Goal: Task Accomplishment & Management: Use online tool/utility

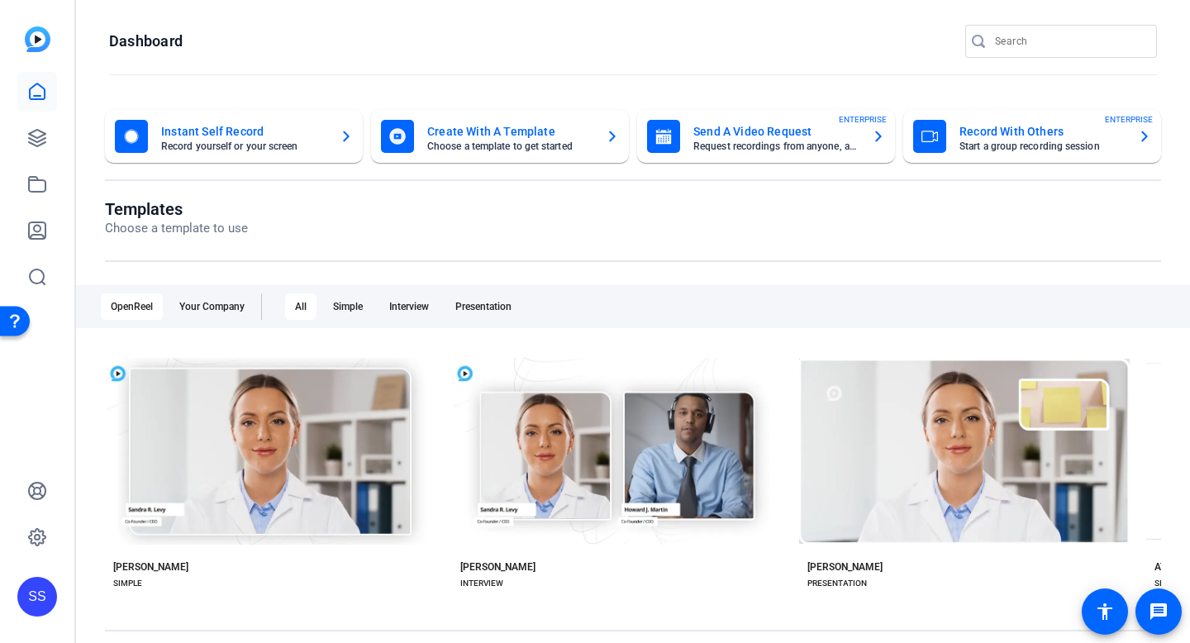
click at [65, 390] on div "SS" at bounding box center [37, 321] width 74 height 643
click at [37, 582] on div "SS" at bounding box center [37, 597] width 40 height 40
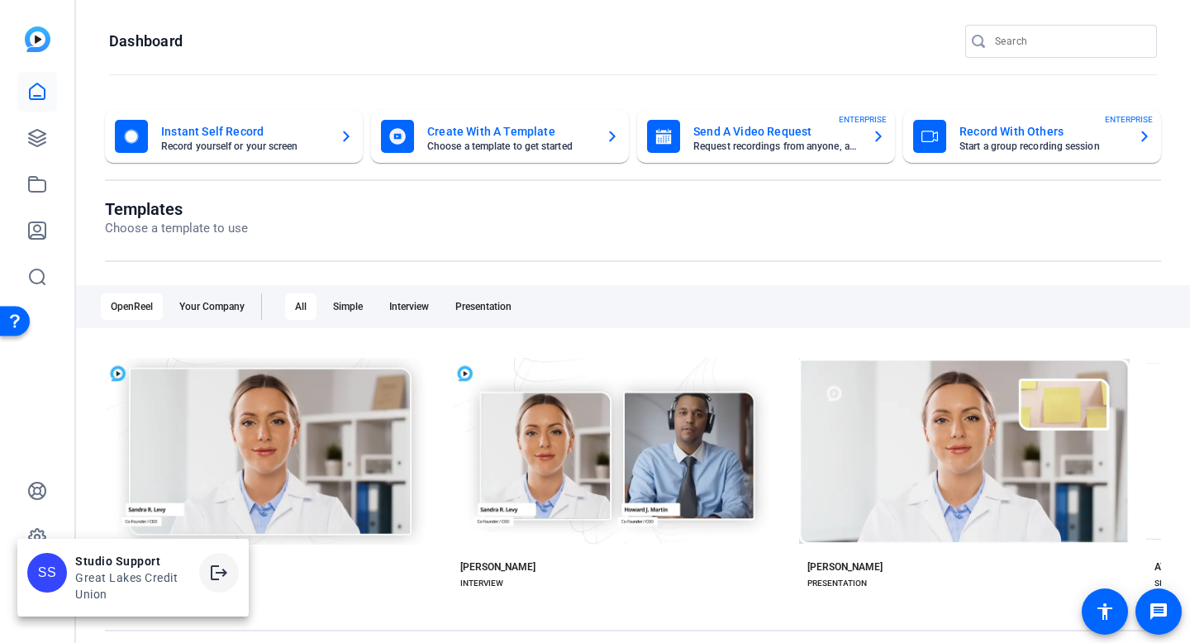
click at [211, 571] on mat-icon "logout" at bounding box center [219, 573] width 20 height 20
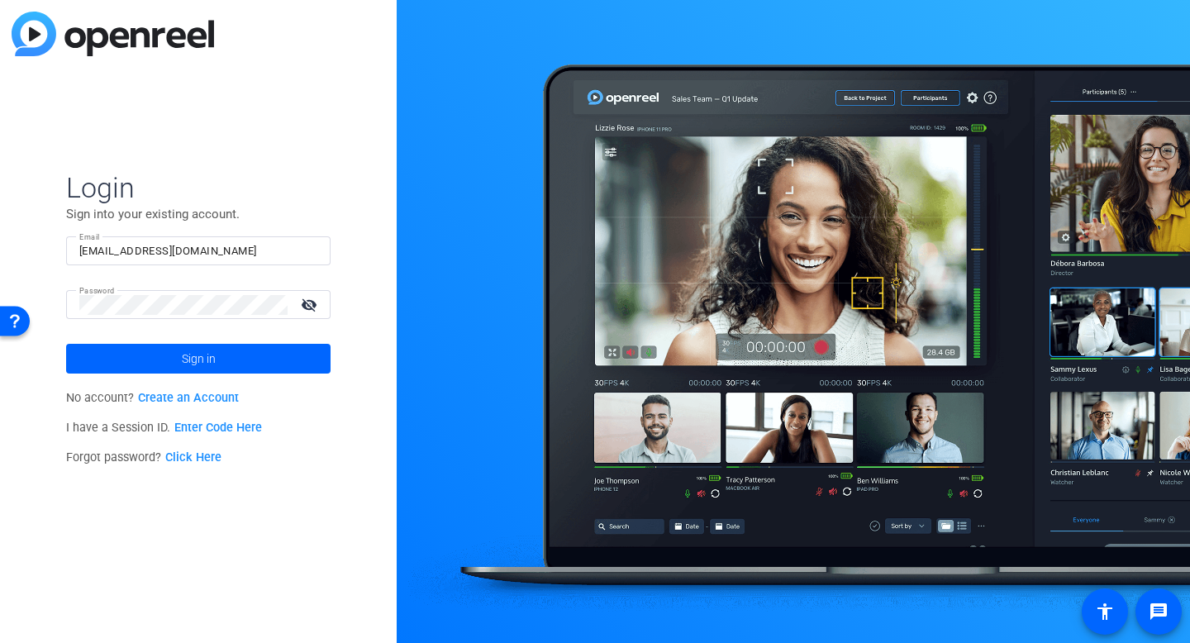
click at [162, 232] on form "Login Sign into your existing account. Email [EMAIL_ADDRESS][DOMAIN_NAME] Passw…" at bounding box center [198, 271] width 264 height 203
click at [164, 240] on div "[EMAIL_ADDRESS][DOMAIN_NAME]" at bounding box center [198, 250] width 238 height 29
click at [153, 249] on input "[EMAIL_ADDRESS][DOMAIN_NAME]" at bounding box center [198, 251] width 238 height 20
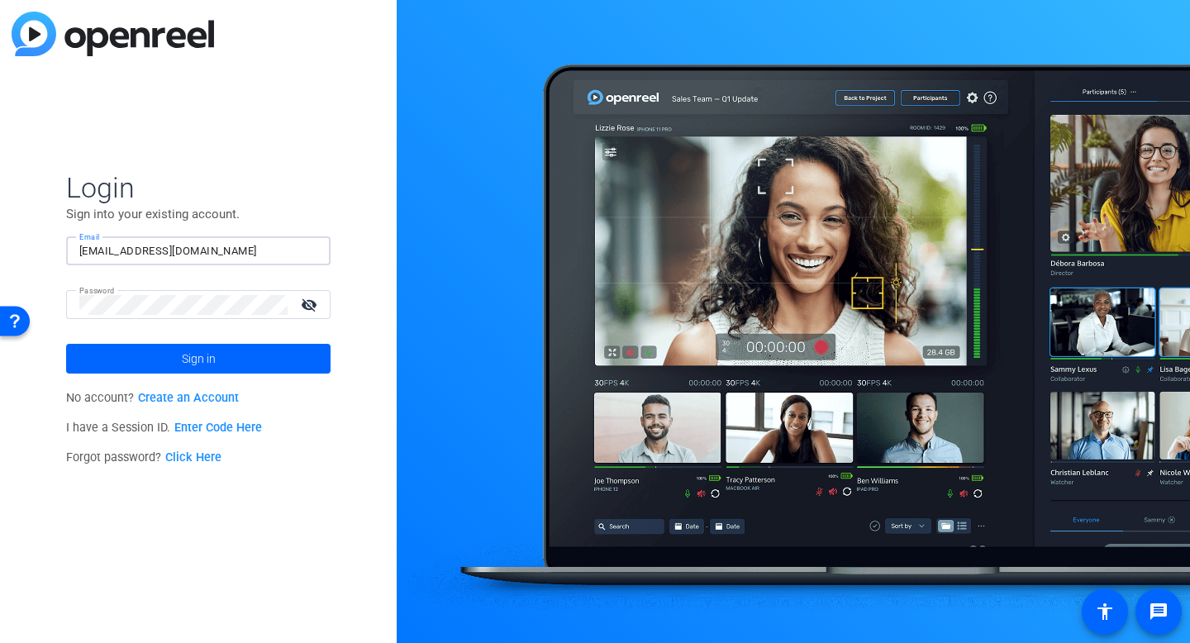
click at [153, 249] on input "[EMAIL_ADDRESS][DOMAIN_NAME]" at bounding box center [198, 251] width 238 height 20
click at [306, 247] on img at bounding box center [303, 251] width 12 height 20
click at [419, 216] on div at bounding box center [793, 321] width 793 height 643
click at [234, 248] on input "studiosupport" at bounding box center [198, 251] width 238 height 20
click at [302, 249] on img at bounding box center [303, 251] width 12 height 20
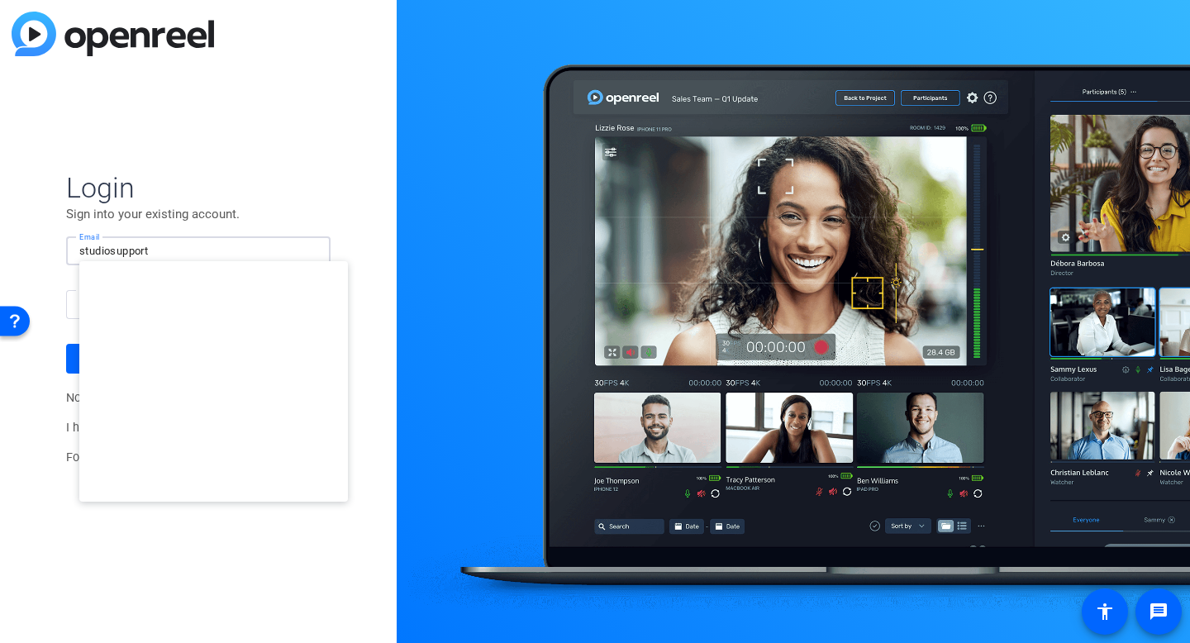
type input "[EMAIL_ADDRESS][DOMAIN_NAME]"
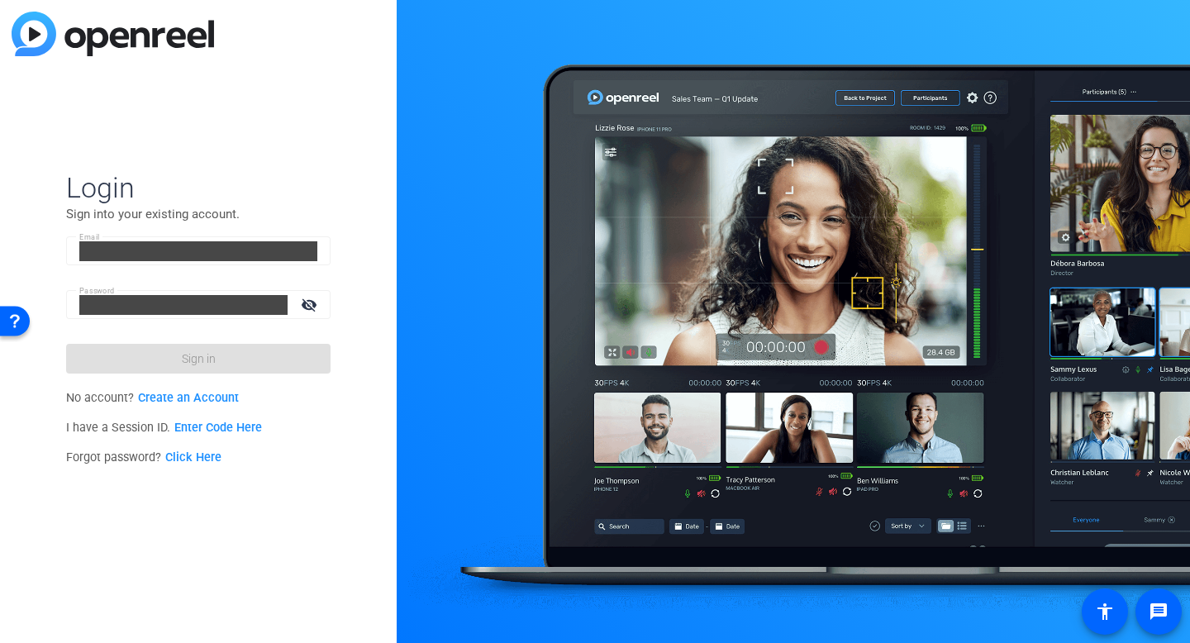
click at [371, 351] on div "Login Sign into your existing account. Email [EMAIL_ADDRESS][DOMAIN_NAME] Passw…" at bounding box center [198, 321] width 397 height 643
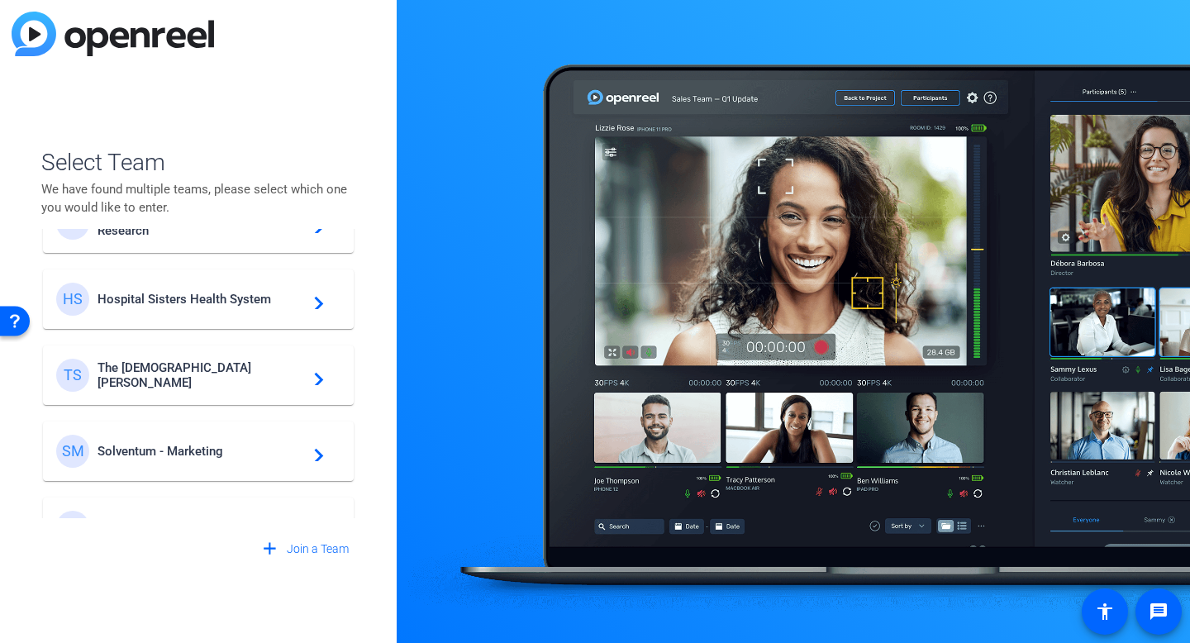
scroll to position [626, 0]
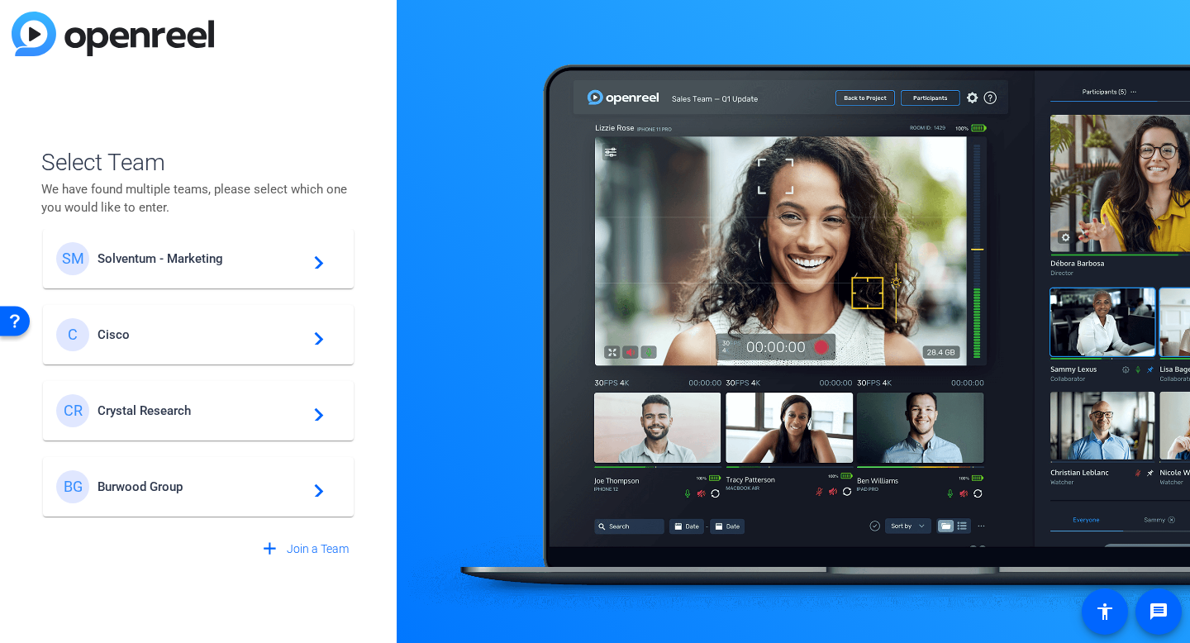
click at [133, 268] on div "SM Solventum - Marketing navigate_next" at bounding box center [198, 258] width 284 height 33
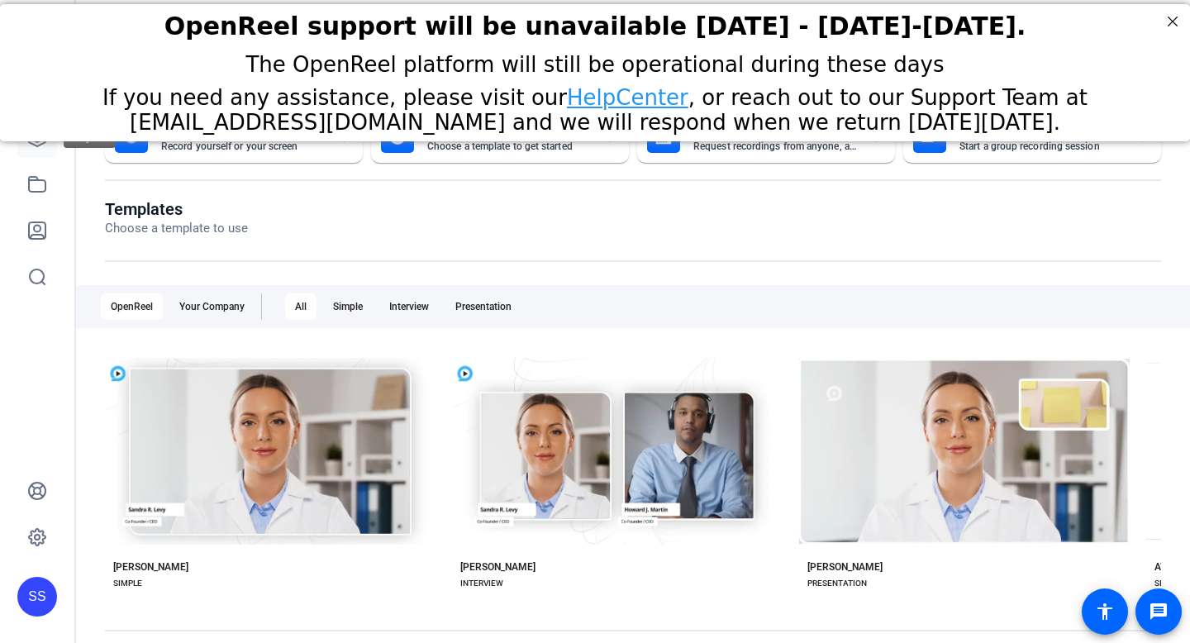
click at [36, 152] on link at bounding box center [37, 138] width 40 height 40
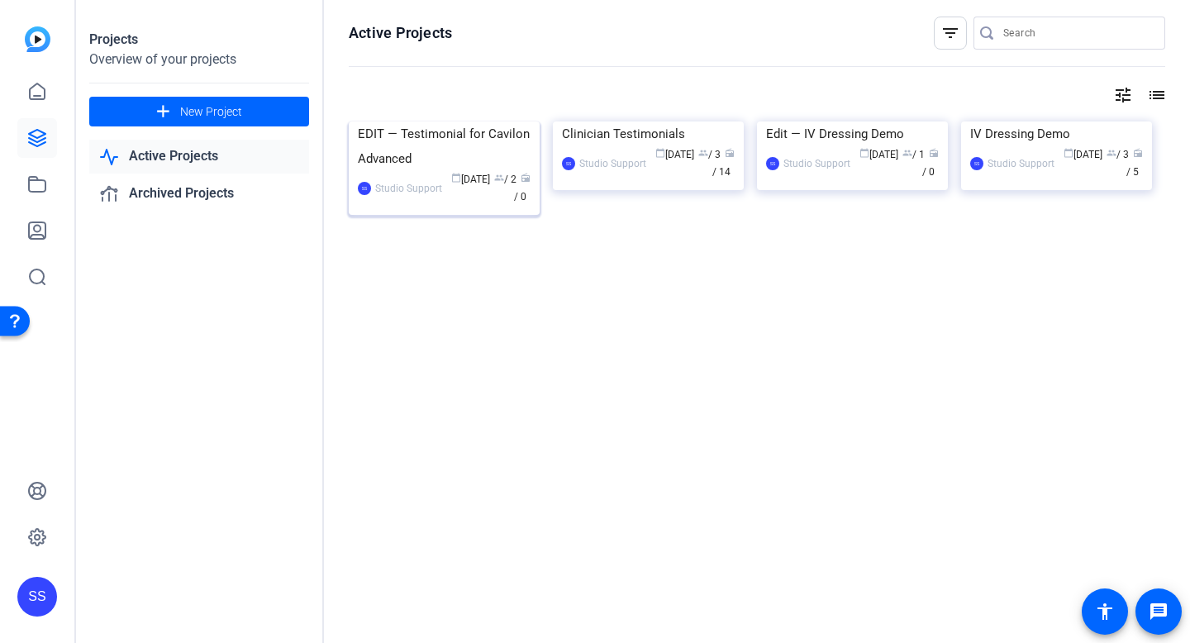
click at [414, 171] on div "EDIT — Testimonial for Cavilon Advanced" at bounding box center [444, 146] width 173 height 50
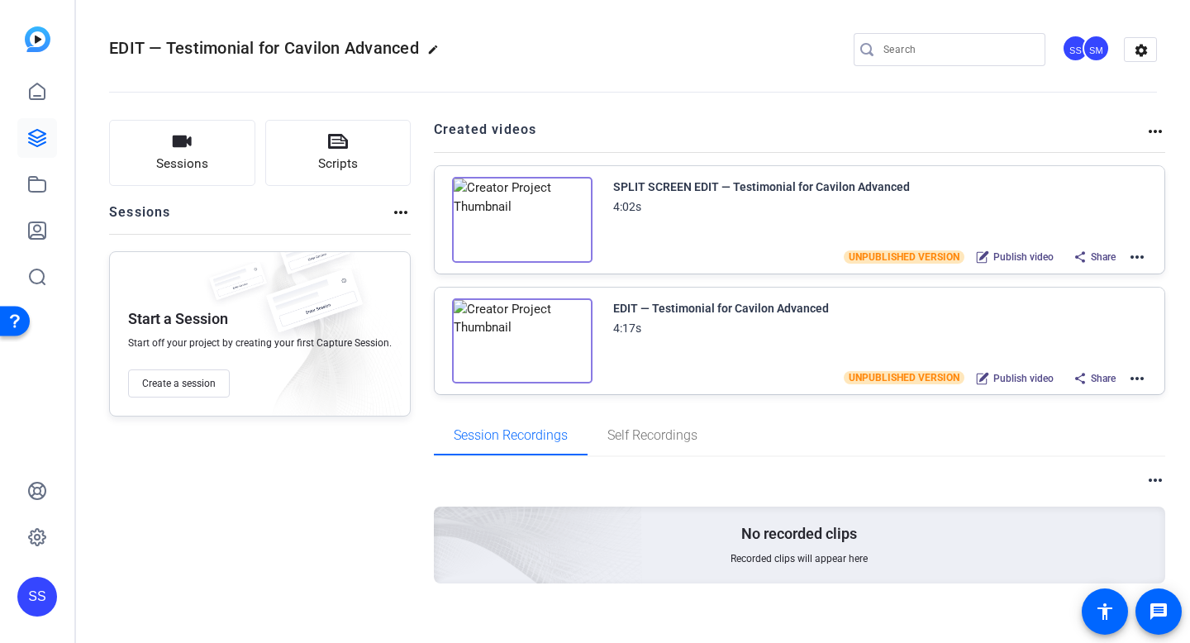
click at [674, 94] on openreel-divider-bar at bounding box center [632, 87] width 1047 height 50
click at [1127, 254] on mat-icon "more_horiz" at bounding box center [1137, 257] width 20 height 20
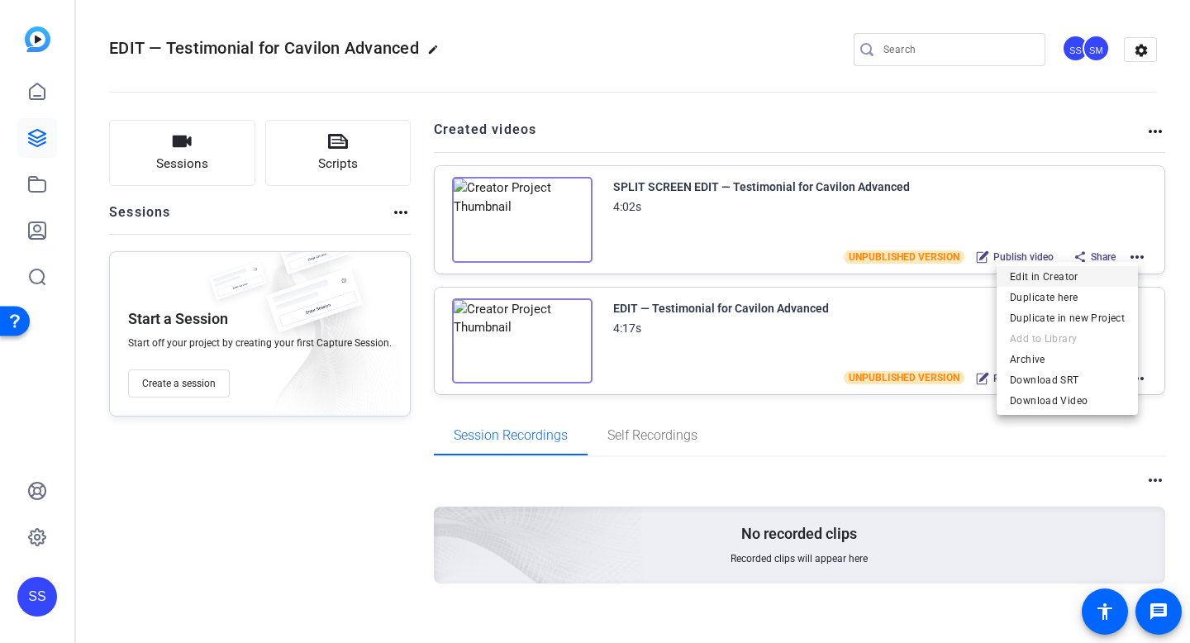
click at [1080, 272] on span "Edit in Creator" at bounding box center [1066, 277] width 115 height 20
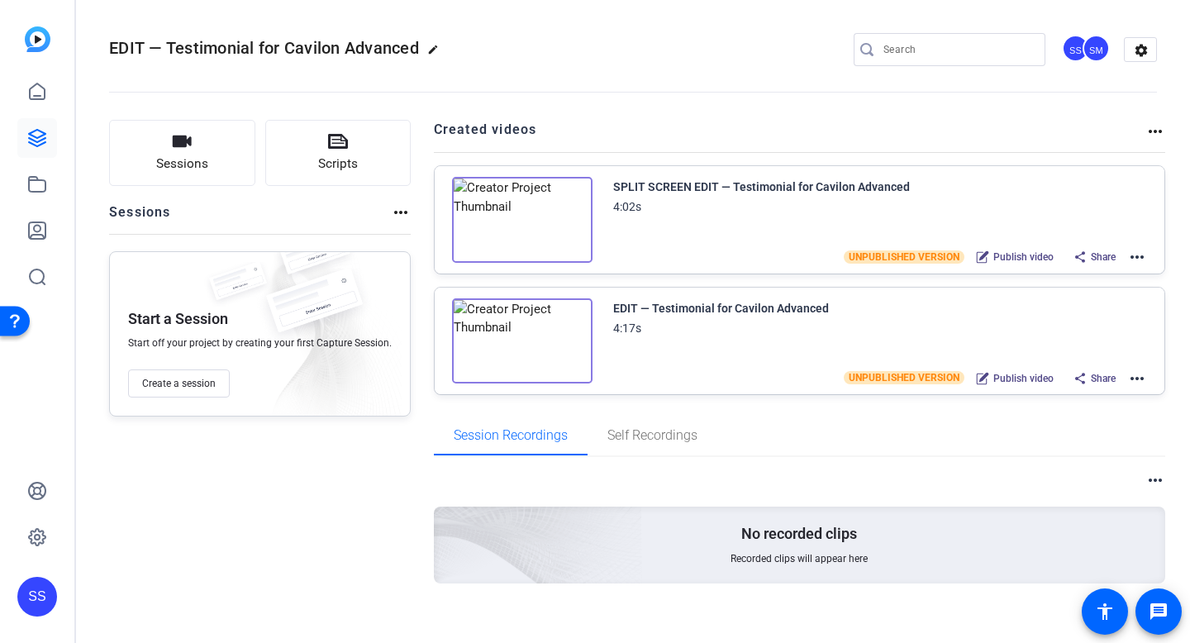
click at [1130, 260] on mat-icon "more_horiz" at bounding box center [1137, 257] width 20 height 20
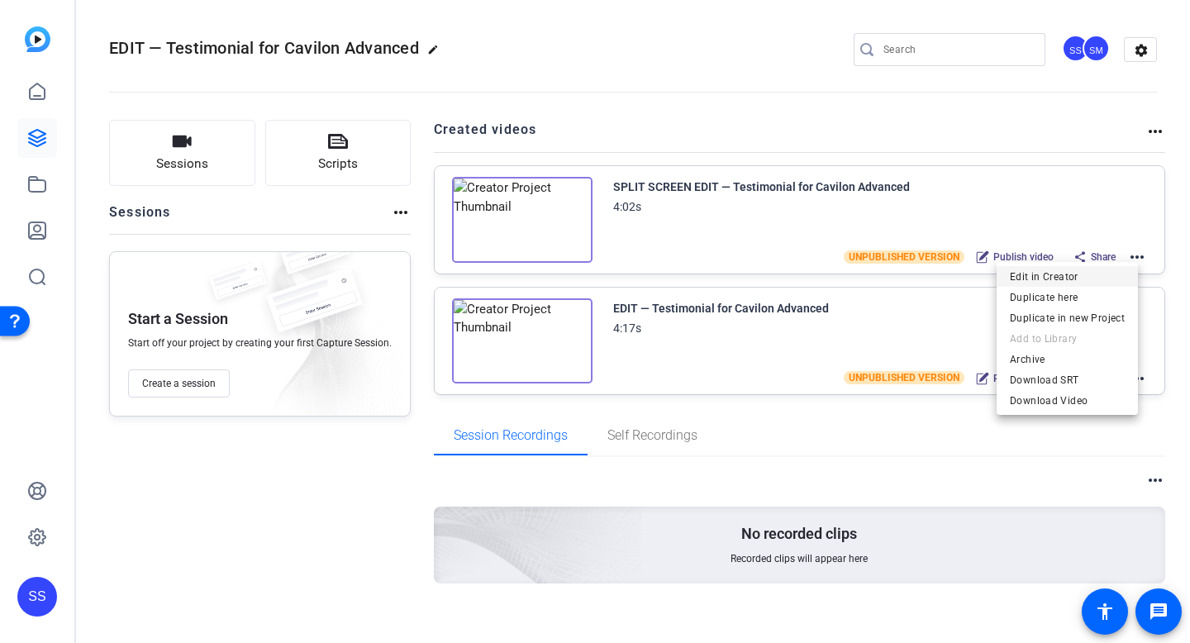
click at [1110, 274] on span "Edit in Creator" at bounding box center [1066, 277] width 115 height 20
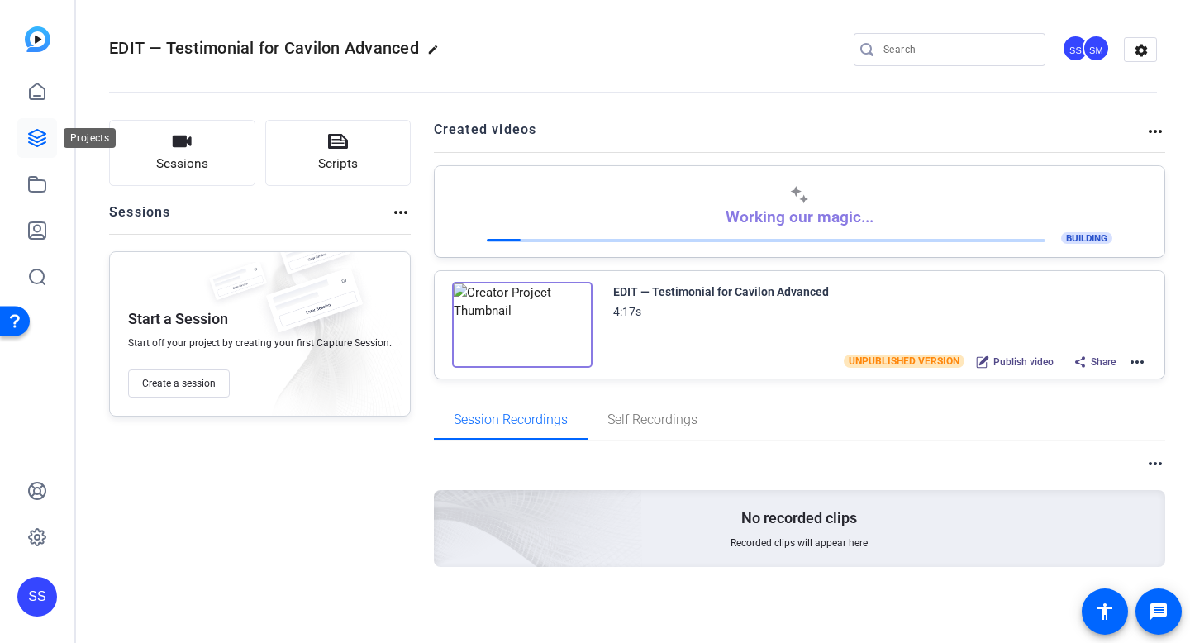
click at [40, 135] on icon at bounding box center [37, 138] width 20 height 20
